Goal: Navigation & Orientation: Find specific page/section

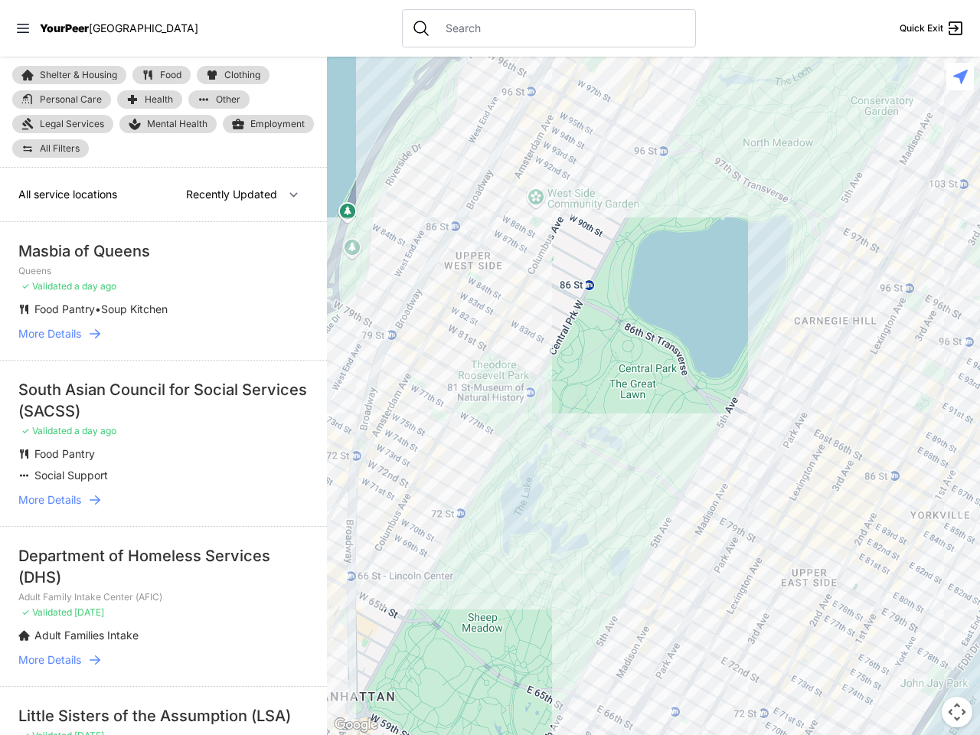
click at [23, 28] on icon at bounding box center [23, 28] width 12 height 9
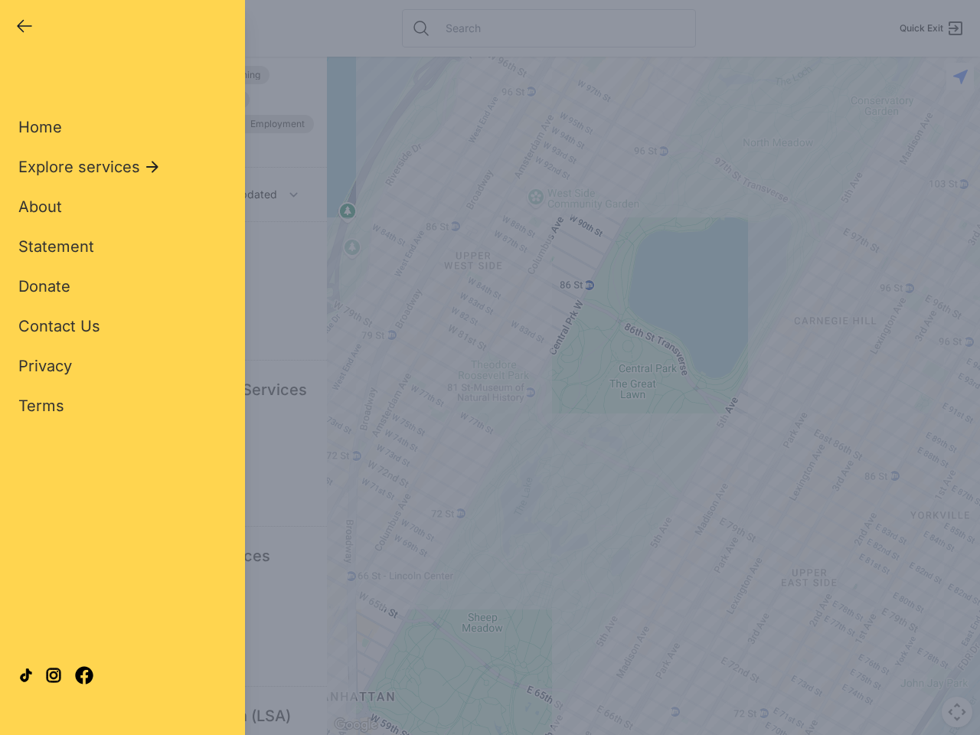
click at [653, 396] on div "Close panel YourPeer [GEOGRAPHIC_DATA] Quick Exit Single Adult Families Soup Ki…" at bounding box center [490, 367] width 980 height 735
click at [957, 712] on div "Close panel YourPeer [GEOGRAPHIC_DATA] Quick Exit Single Adult Families Soup Ki…" at bounding box center [490, 367] width 980 height 735
click at [960, 77] on div "Close panel YourPeer [GEOGRAPHIC_DATA] Quick Exit Single Adult Families Soup Ki…" at bounding box center [490, 367] width 980 height 735
